Goal: Check status: Check status

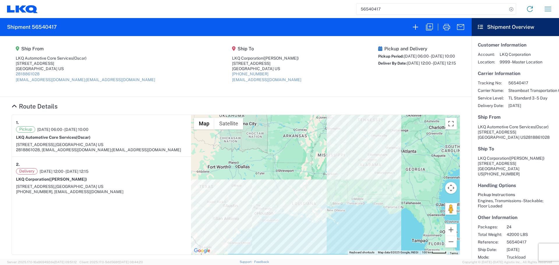
click at [380, 13] on input "56540417" at bounding box center [432, 8] width 151 height 11
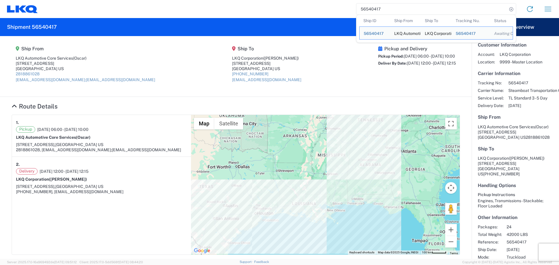
click at [380, 13] on input "56540417" at bounding box center [432, 8] width 151 height 11
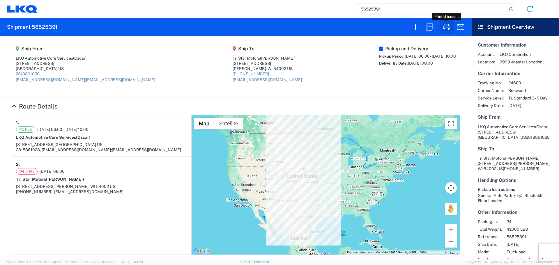
click at [450, 26] on icon "button" at bounding box center [446, 26] width 9 height 9
click at [365, 7] on input "56525391" at bounding box center [432, 8] width 151 height 11
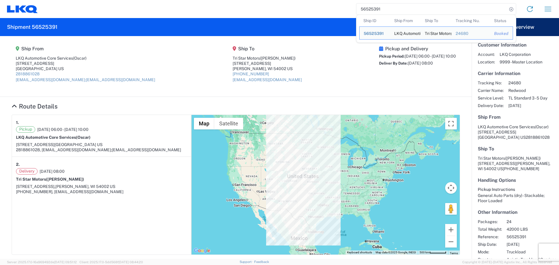
click at [365, 7] on input "56525391" at bounding box center [432, 8] width 151 height 11
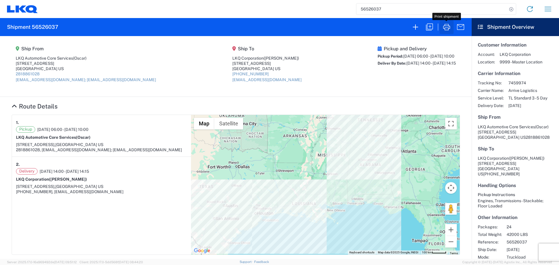
click at [443, 24] on icon "button" at bounding box center [446, 26] width 9 height 9
click at [374, 7] on input "56526037" at bounding box center [432, 8] width 151 height 11
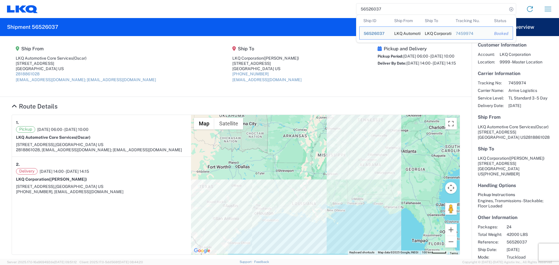
click at [374, 7] on input "56526037" at bounding box center [432, 8] width 151 height 11
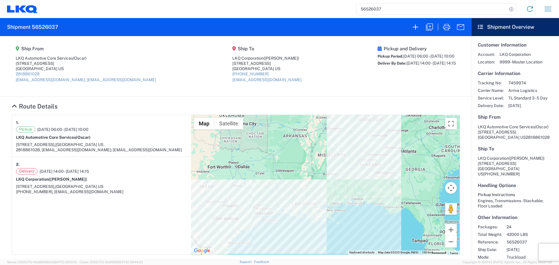
click at [369, 9] on input "56526037" at bounding box center [432, 8] width 151 height 11
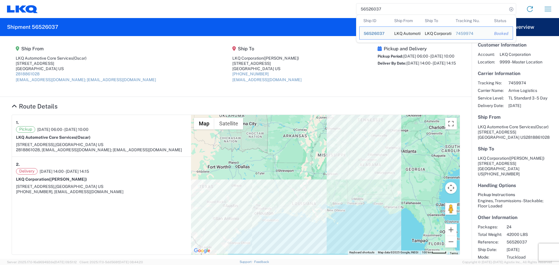
click at [369, 9] on input "56526037" at bounding box center [432, 8] width 151 height 11
click at [374, 35] on span "56526037" at bounding box center [374, 33] width 21 height 5
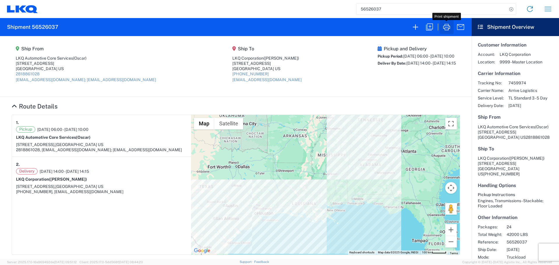
click at [442, 26] on button "button" at bounding box center [447, 27] width 14 height 14
click at [369, 8] on input "56526037" at bounding box center [432, 8] width 151 height 11
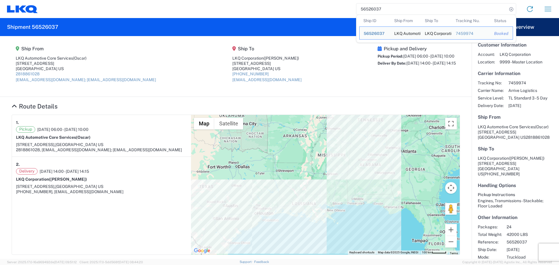
click at [369, 8] on input "56526037" at bounding box center [432, 8] width 151 height 11
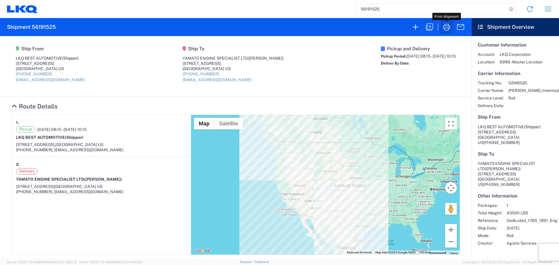
click at [445, 27] on icon "button" at bounding box center [446, 26] width 9 height 9
click at [376, 11] on input "56191525" at bounding box center [432, 8] width 151 height 11
type input "56495573"
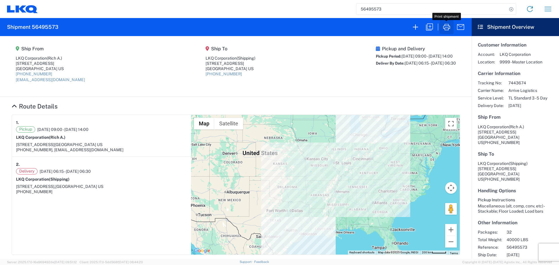
click at [442, 28] on icon "button" at bounding box center [446, 26] width 9 height 9
